Goal: Task Accomplishment & Management: Manage account settings

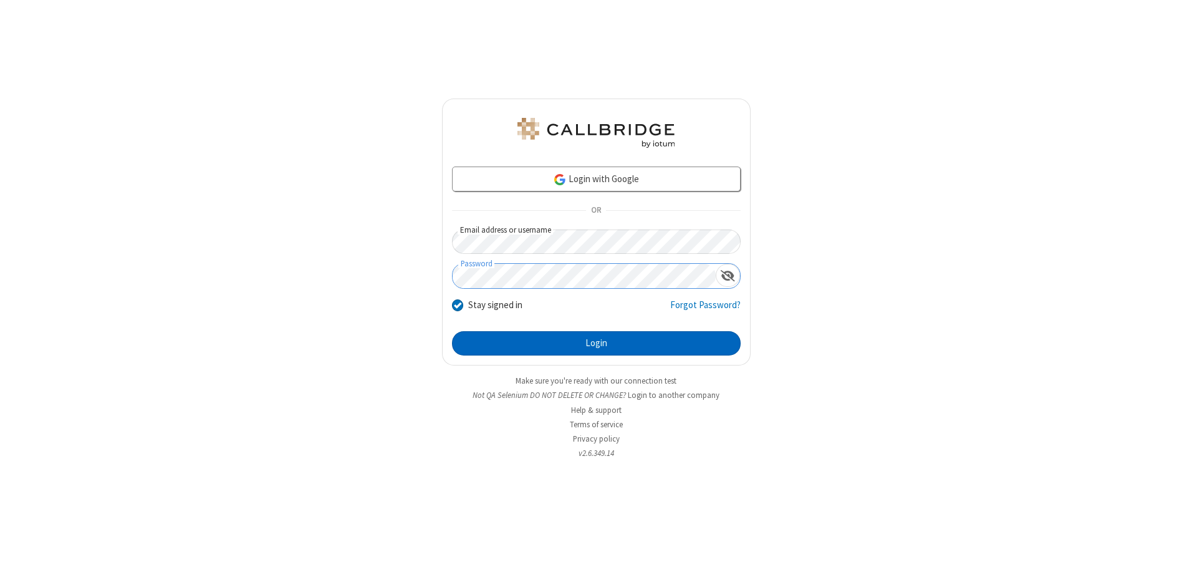
click at [596, 343] on button "Login" at bounding box center [596, 343] width 289 height 25
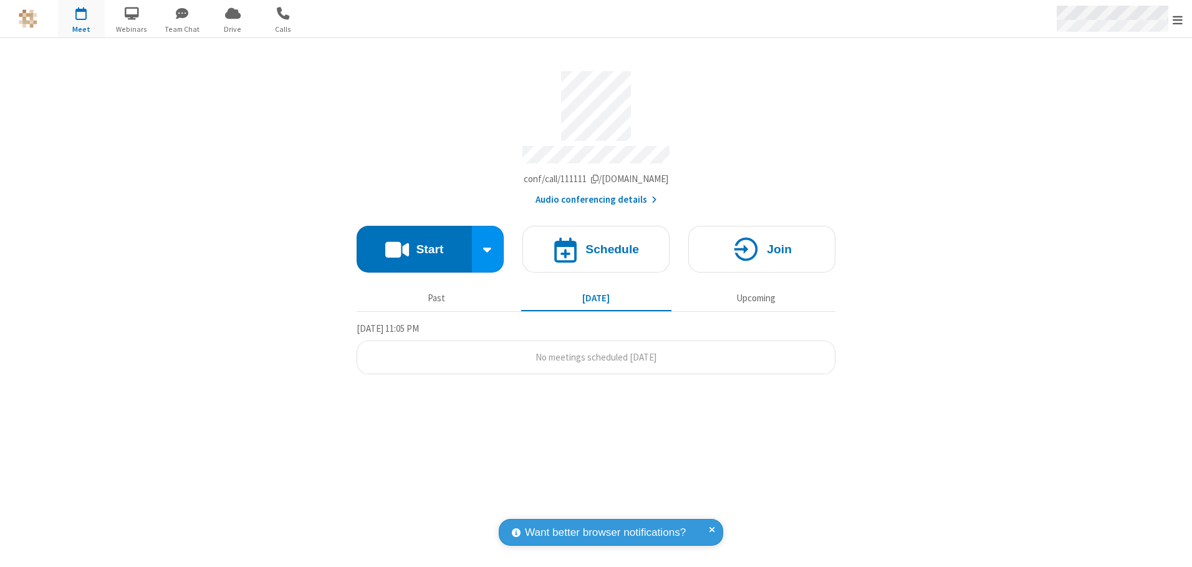
click at [1177, 19] on span "Open menu" at bounding box center [1177, 20] width 10 height 12
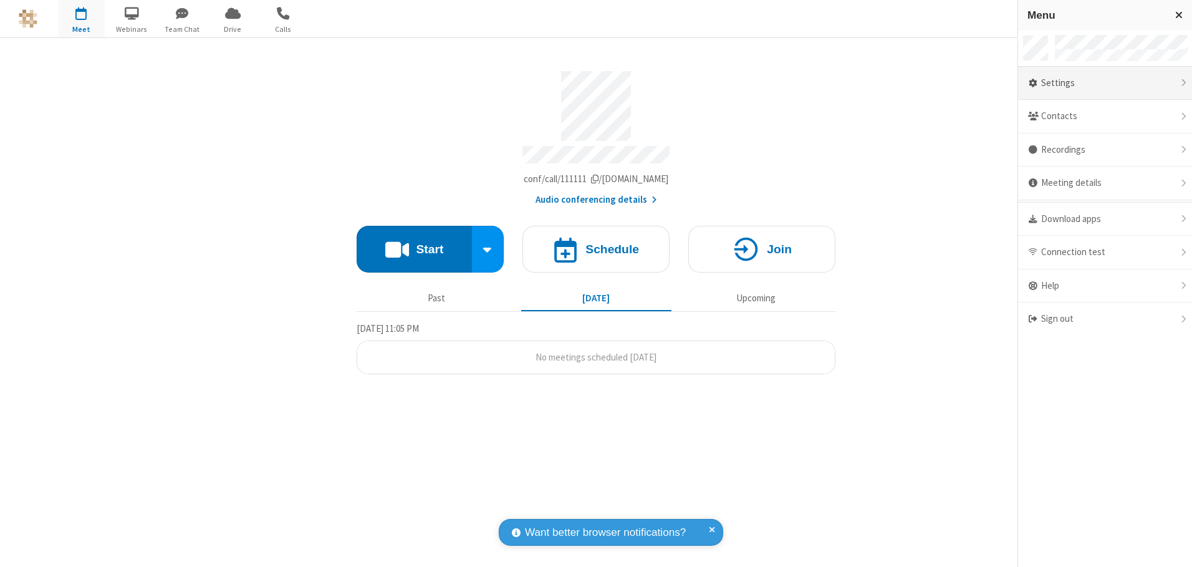
click at [1105, 83] on div "Settings" at bounding box center [1105, 84] width 174 height 34
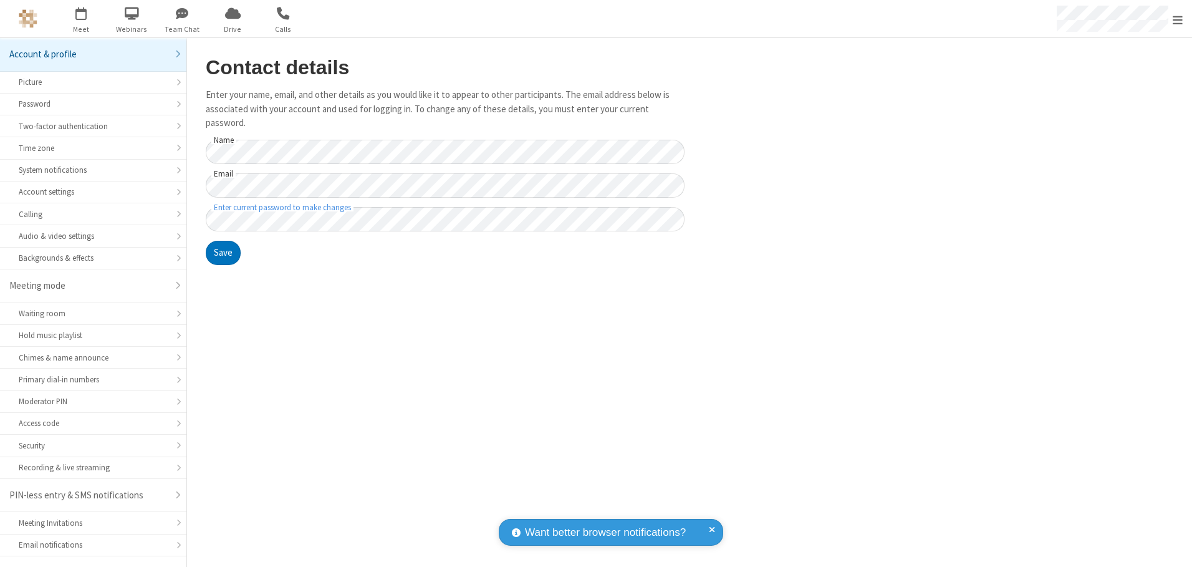
scroll to position [22, 0]
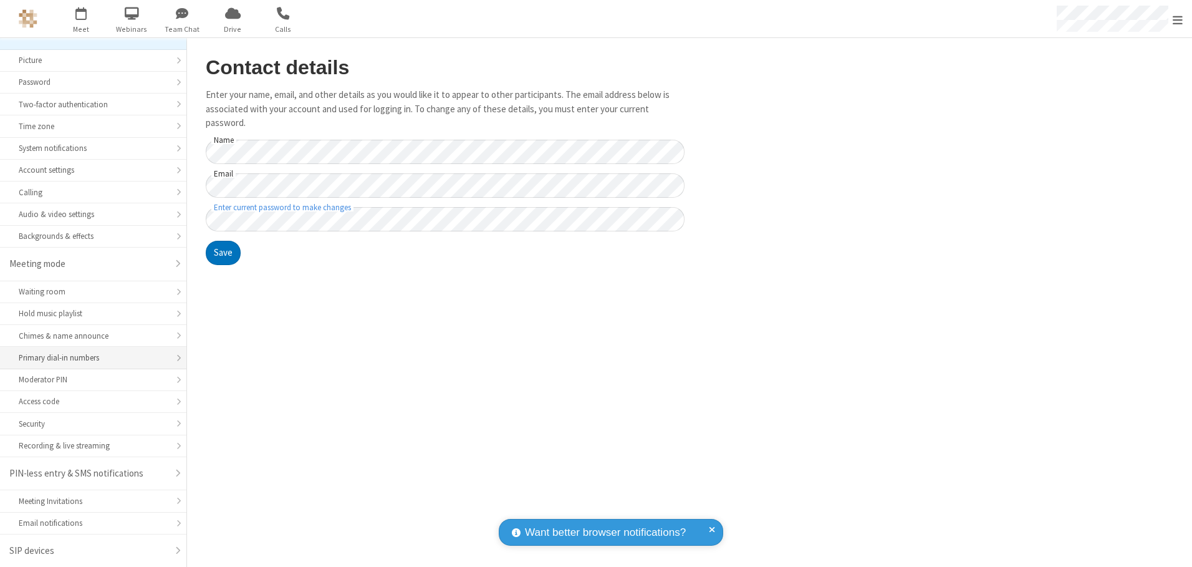
click at [89, 358] on div "Primary dial-in numbers" at bounding box center [93, 358] width 149 height 12
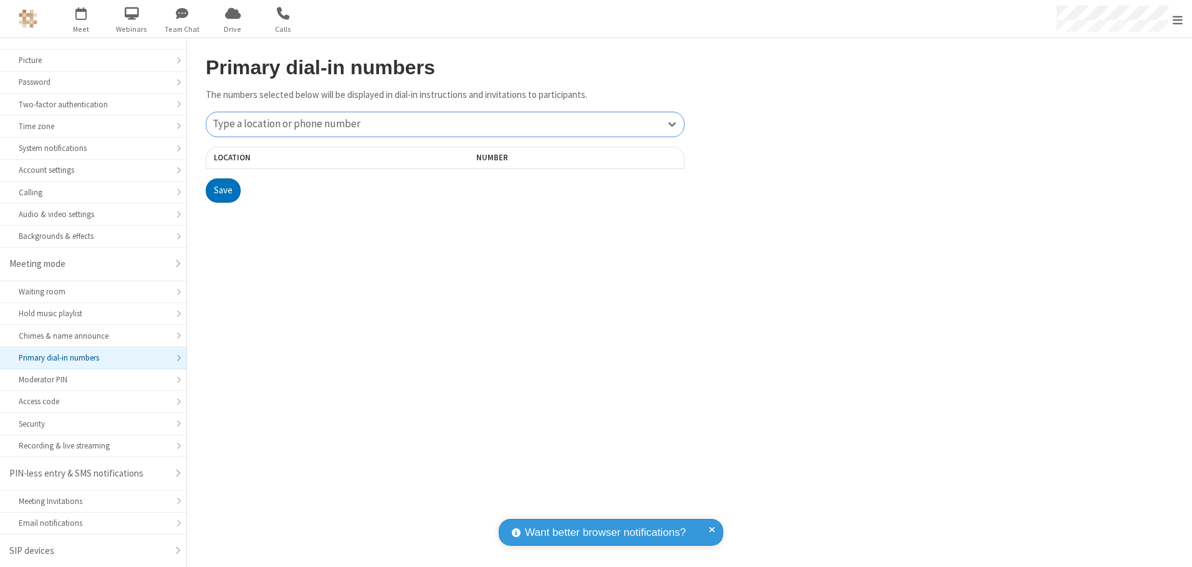
click at [445, 124] on div "Type a location or phone number" at bounding box center [444, 124] width 477 height 24
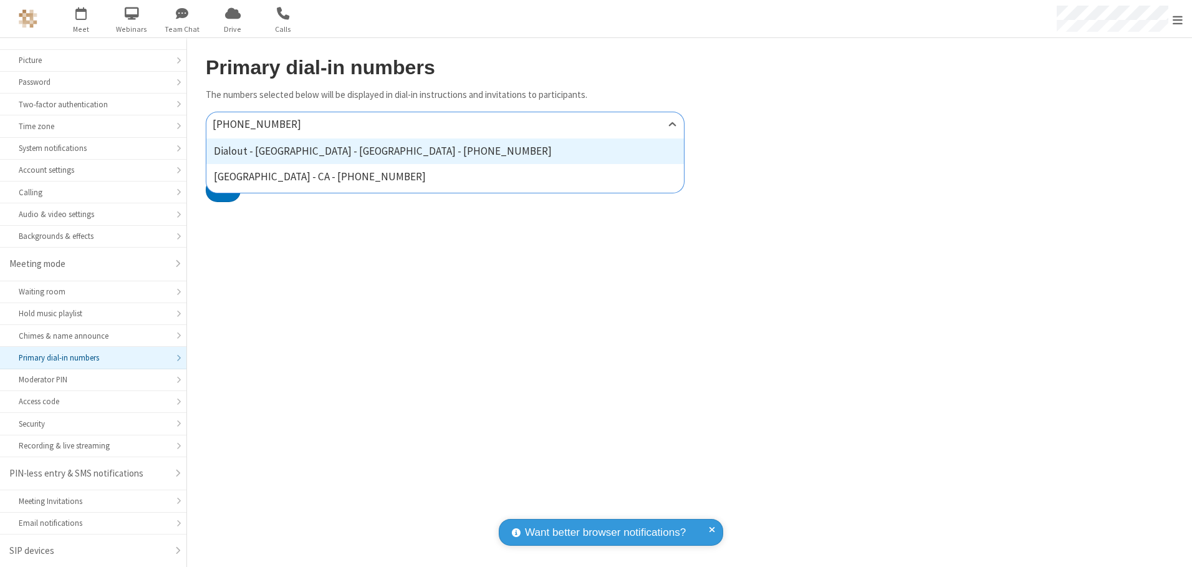
type input "[PHONE_NUMBER]"
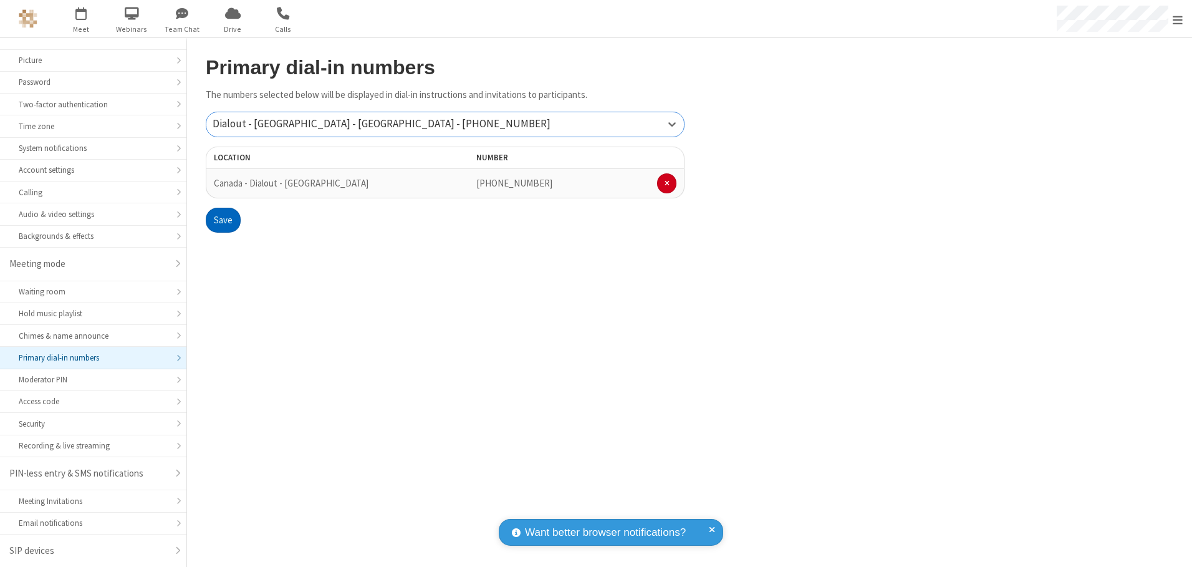
click at [223, 220] on button "Save" at bounding box center [223, 220] width 35 height 25
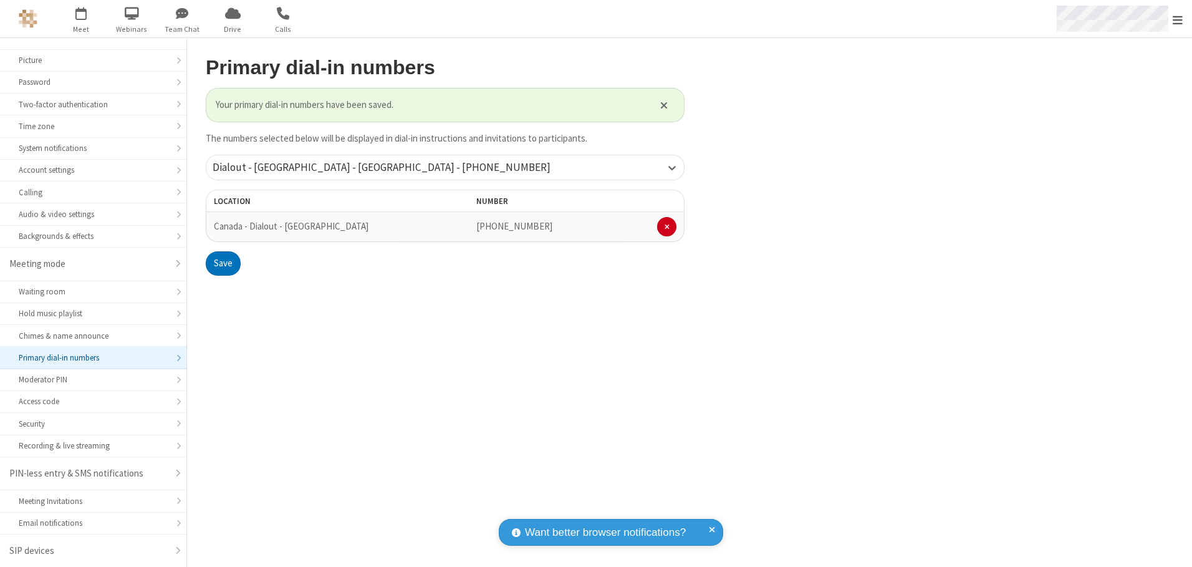
click at [1177, 19] on span "Open menu" at bounding box center [1177, 20] width 10 height 12
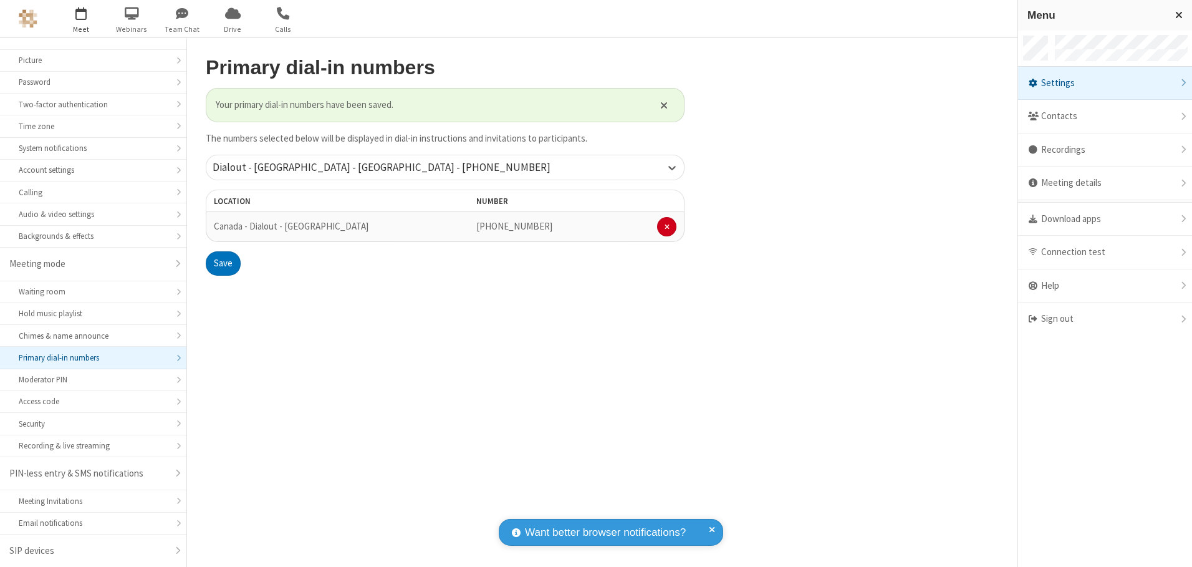
click at [81, 19] on span "button" at bounding box center [81, 12] width 47 height 21
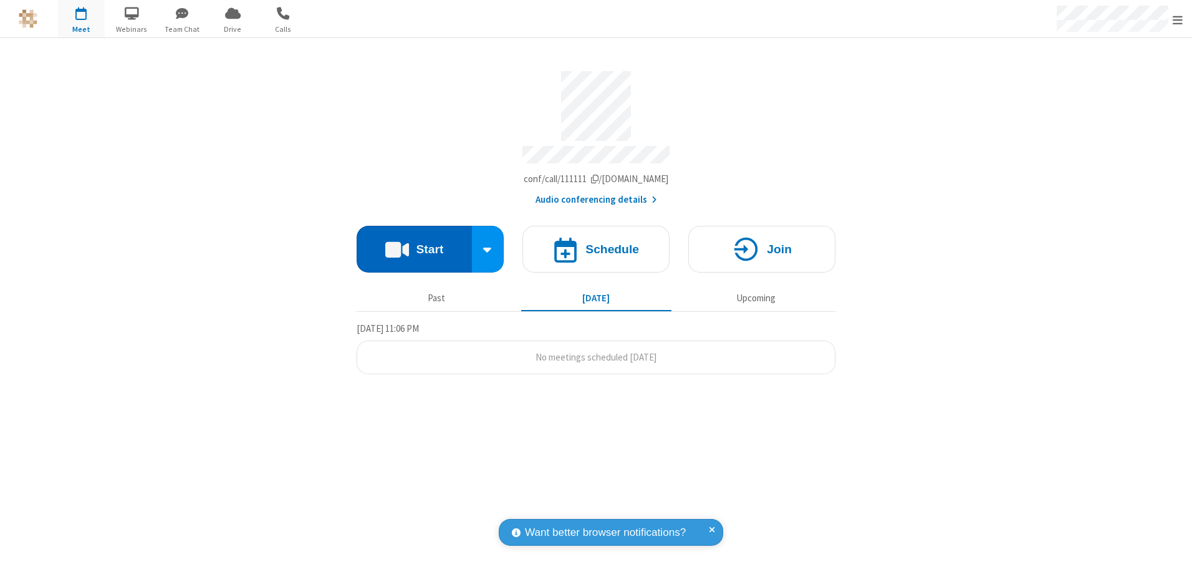
click at [414, 244] on button "Start" at bounding box center [414, 249] width 115 height 47
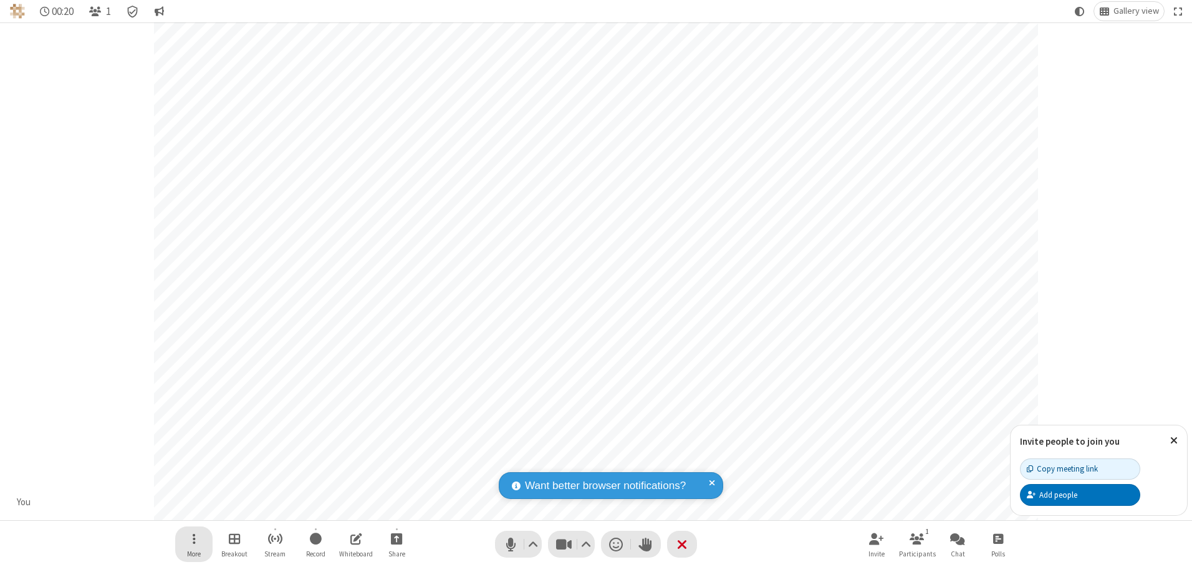
click at [193, 538] on span "Open menu" at bounding box center [194, 538] width 3 height 16
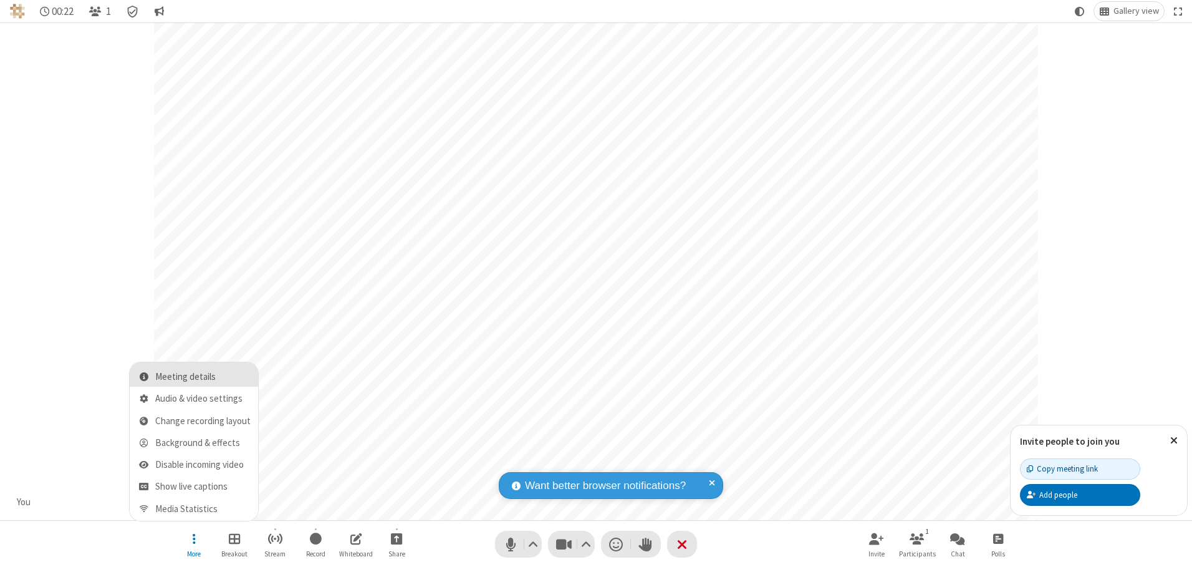
click at [203, 376] on span "Meeting details" at bounding box center [202, 376] width 95 height 11
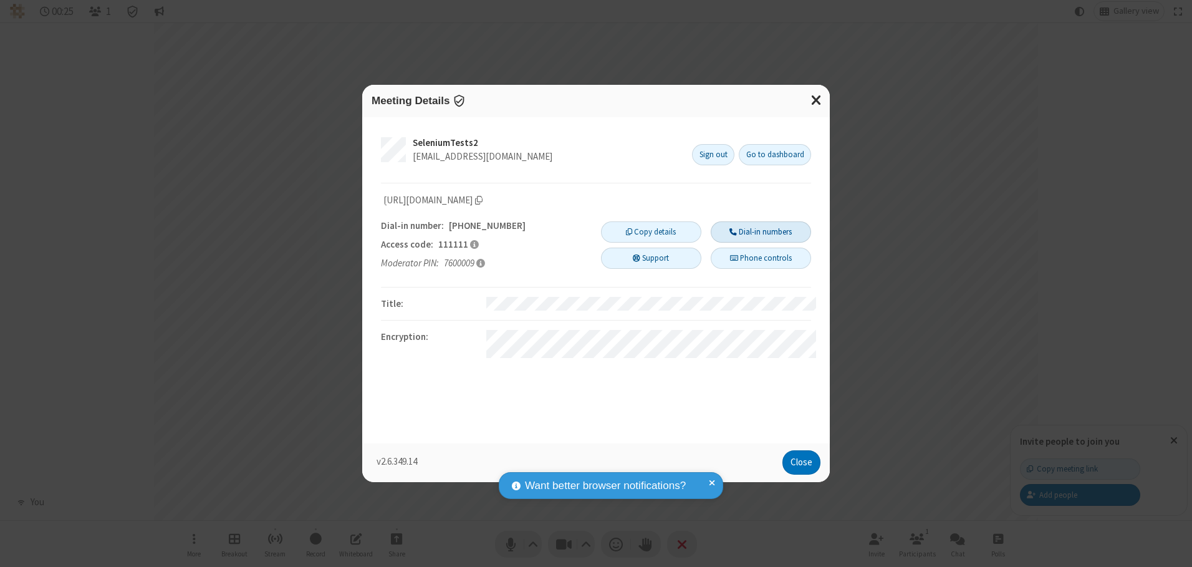
click at [760, 231] on button "Dial-in numbers" at bounding box center [761, 231] width 100 height 21
